Goal: Navigation & Orientation: Understand site structure

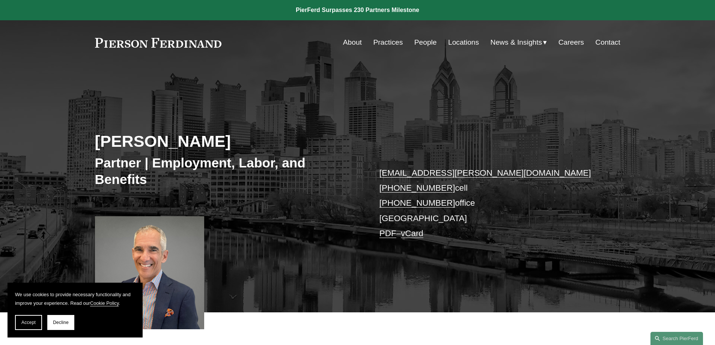
scroll to position [371, 0]
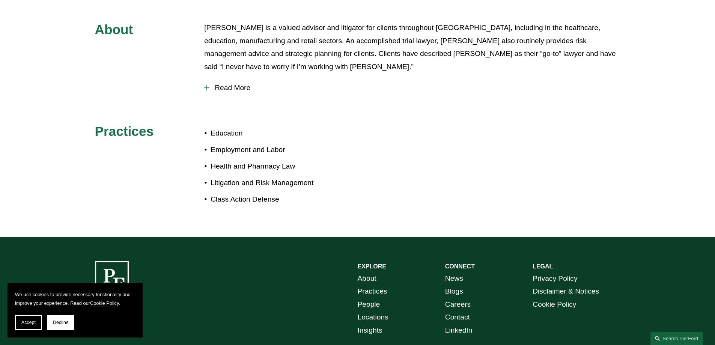
click at [235, 89] on span "Read More" at bounding box center [414, 88] width 411 height 8
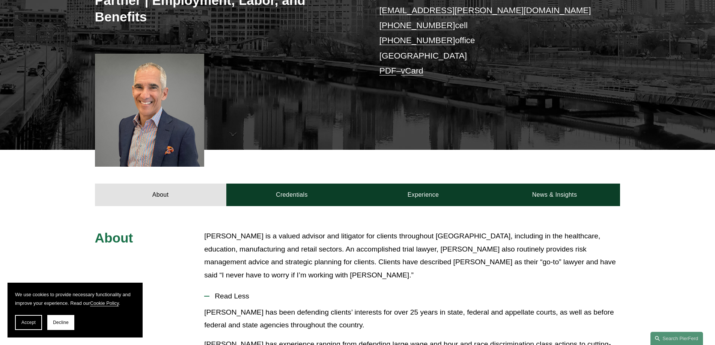
scroll to position [0, 0]
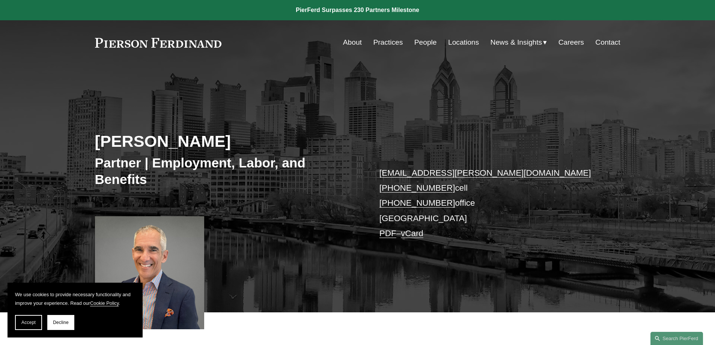
click at [186, 47] on link at bounding box center [158, 43] width 127 height 10
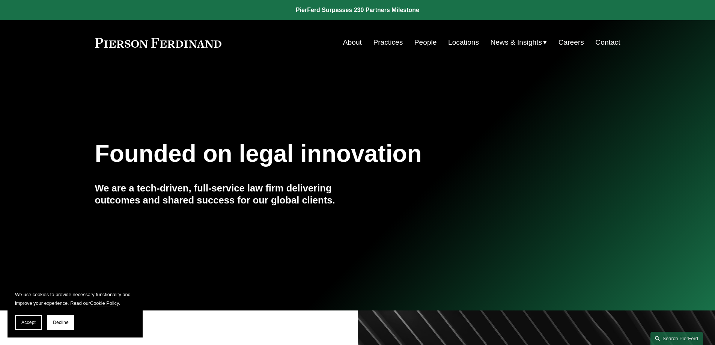
click at [421, 40] on link "People" at bounding box center [425, 42] width 23 height 14
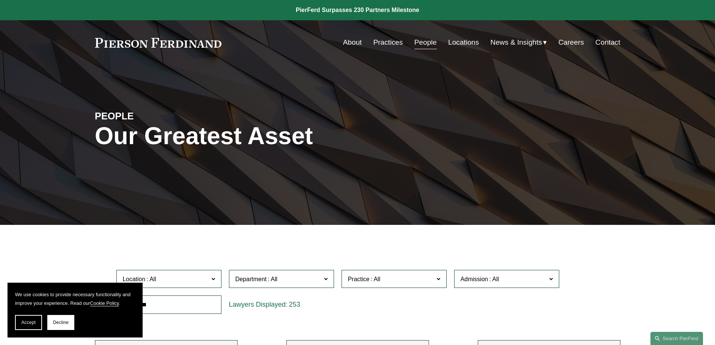
click at [346, 41] on link "About" at bounding box center [352, 42] width 19 height 14
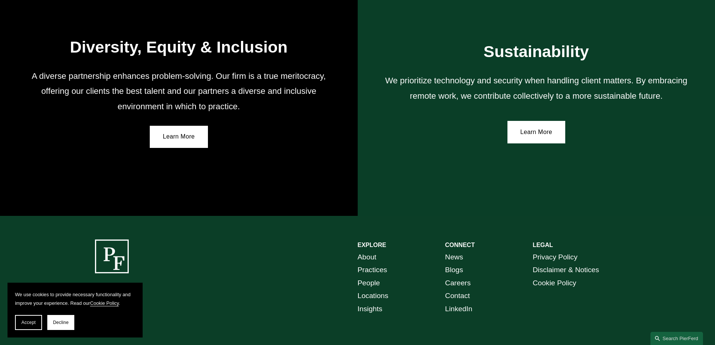
scroll to position [1349, 0]
